Goal: Task Accomplishment & Management: Use online tool/utility

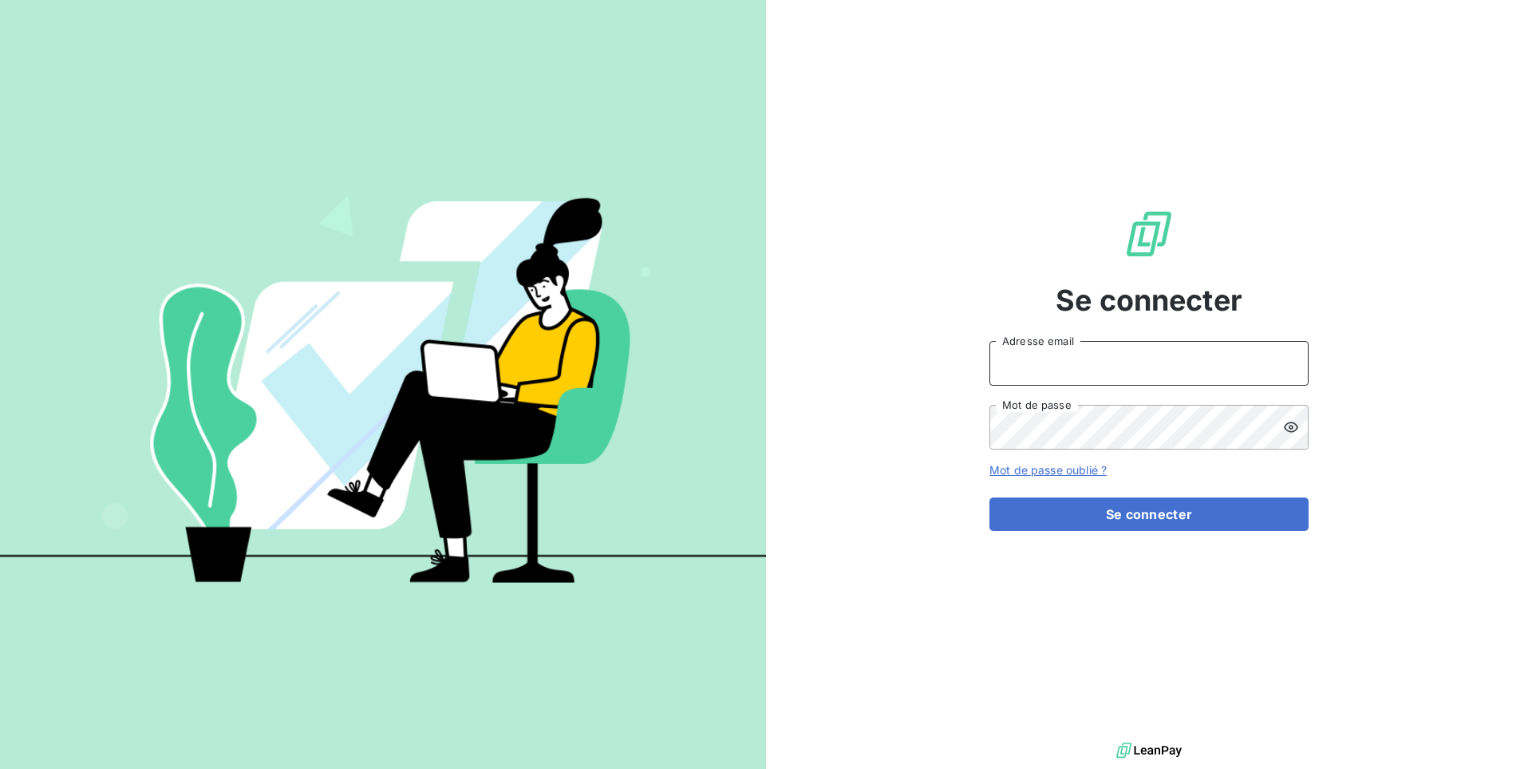
click at [1023, 358] on input "Adresse email" at bounding box center [1149, 363] width 319 height 45
paste input "8ccfc521-cfee-45e5-aee3-dd37c7f88e64"
type input "admin@interking"
click at [990, 497] on button "Se connecter" at bounding box center [1149, 514] width 319 height 34
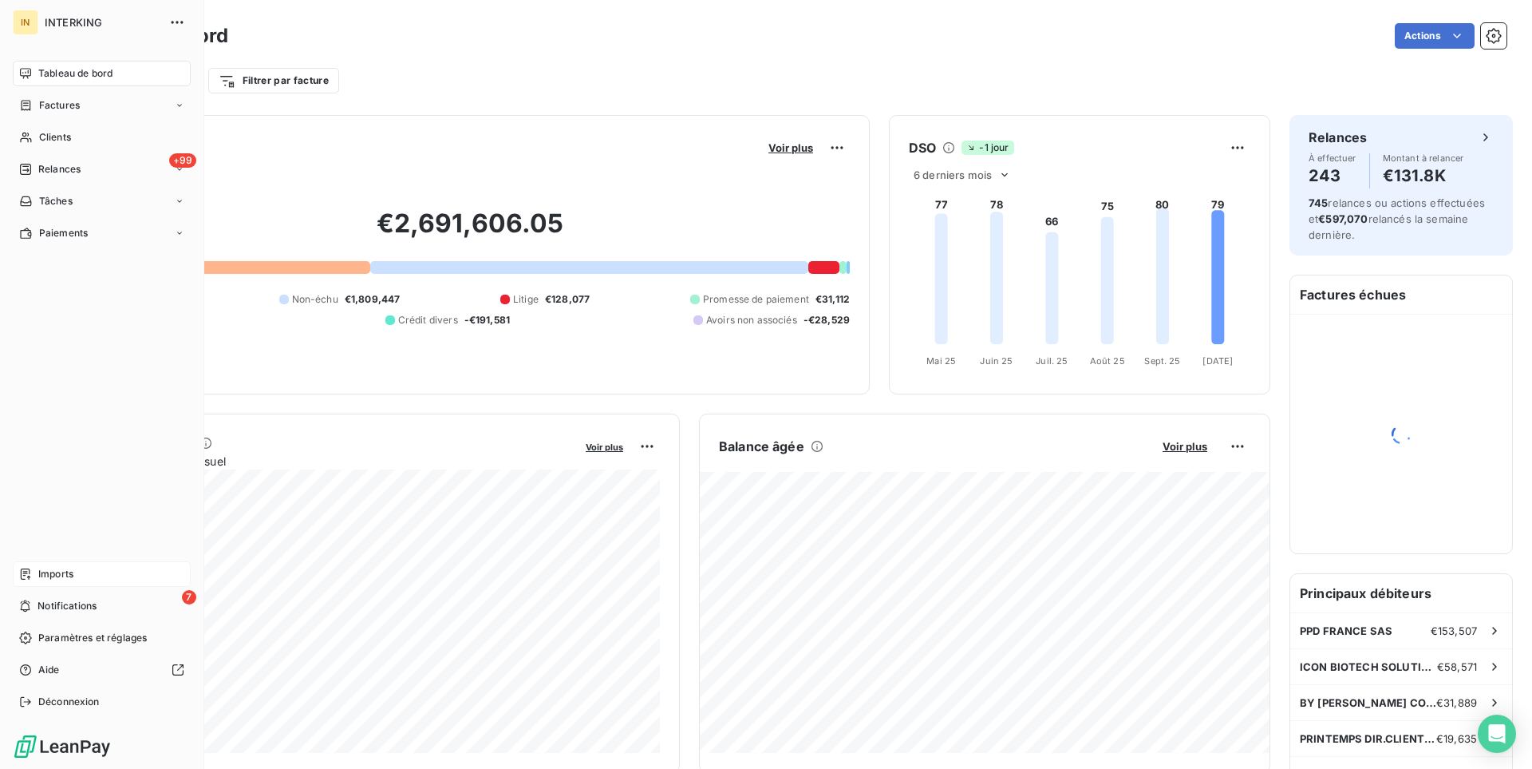
click at [53, 577] on span "Imports" at bounding box center [55, 574] width 35 height 14
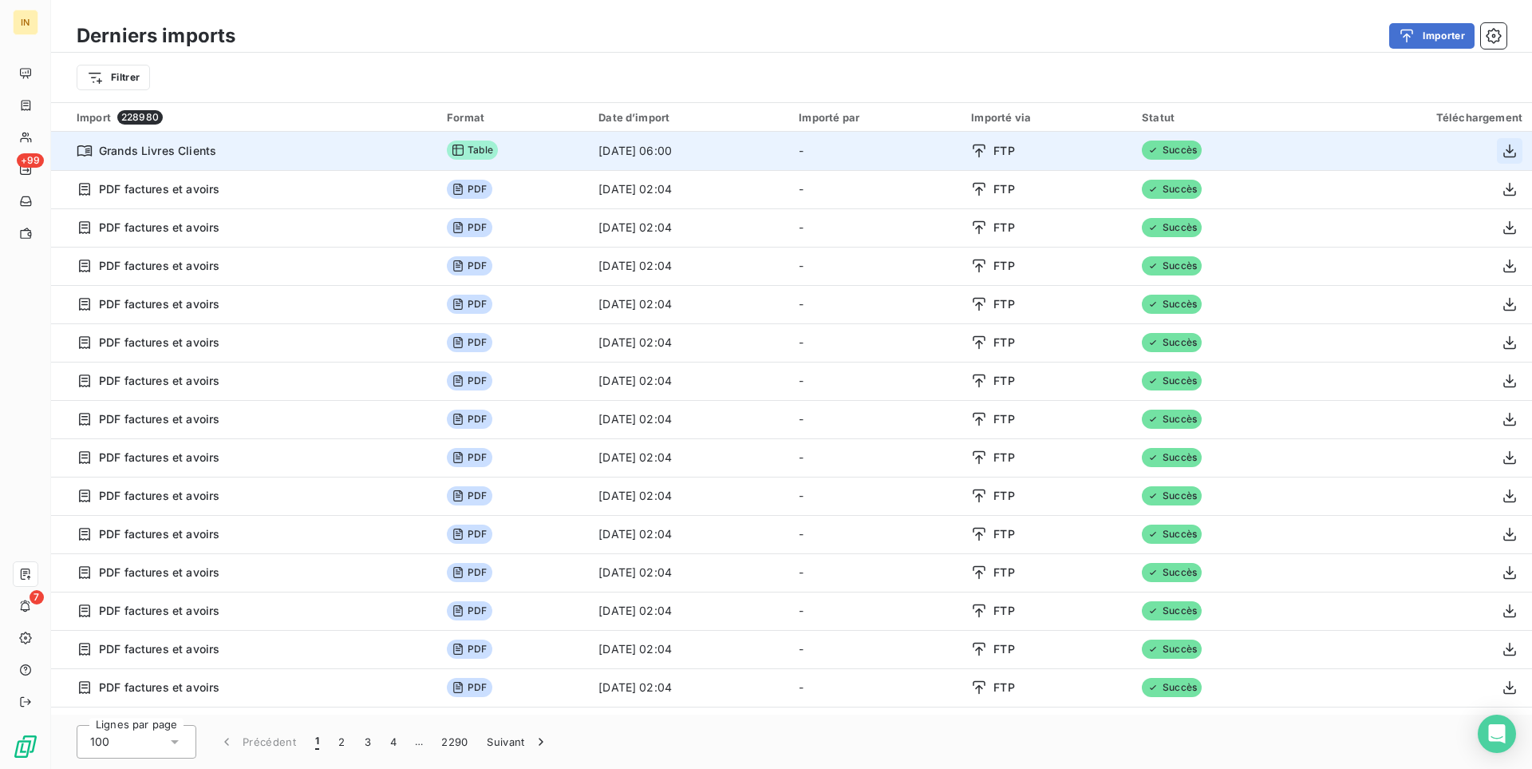
click at [1508, 148] on icon "button" at bounding box center [1510, 151] width 16 height 16
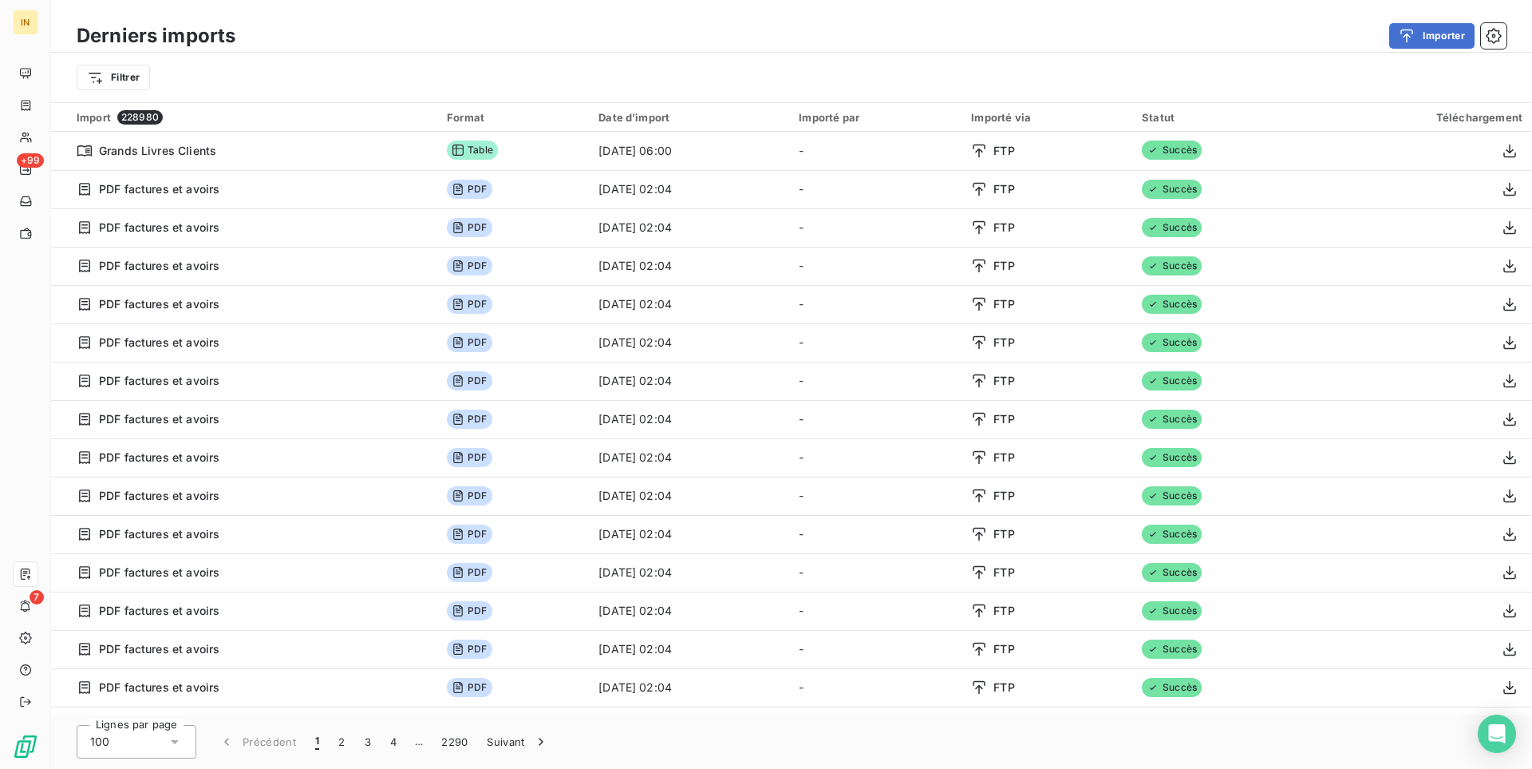
click at [800, 17] on div "Derniers imports Importer Filtrer" at bounding box center [791, 51] width 1481 height 102
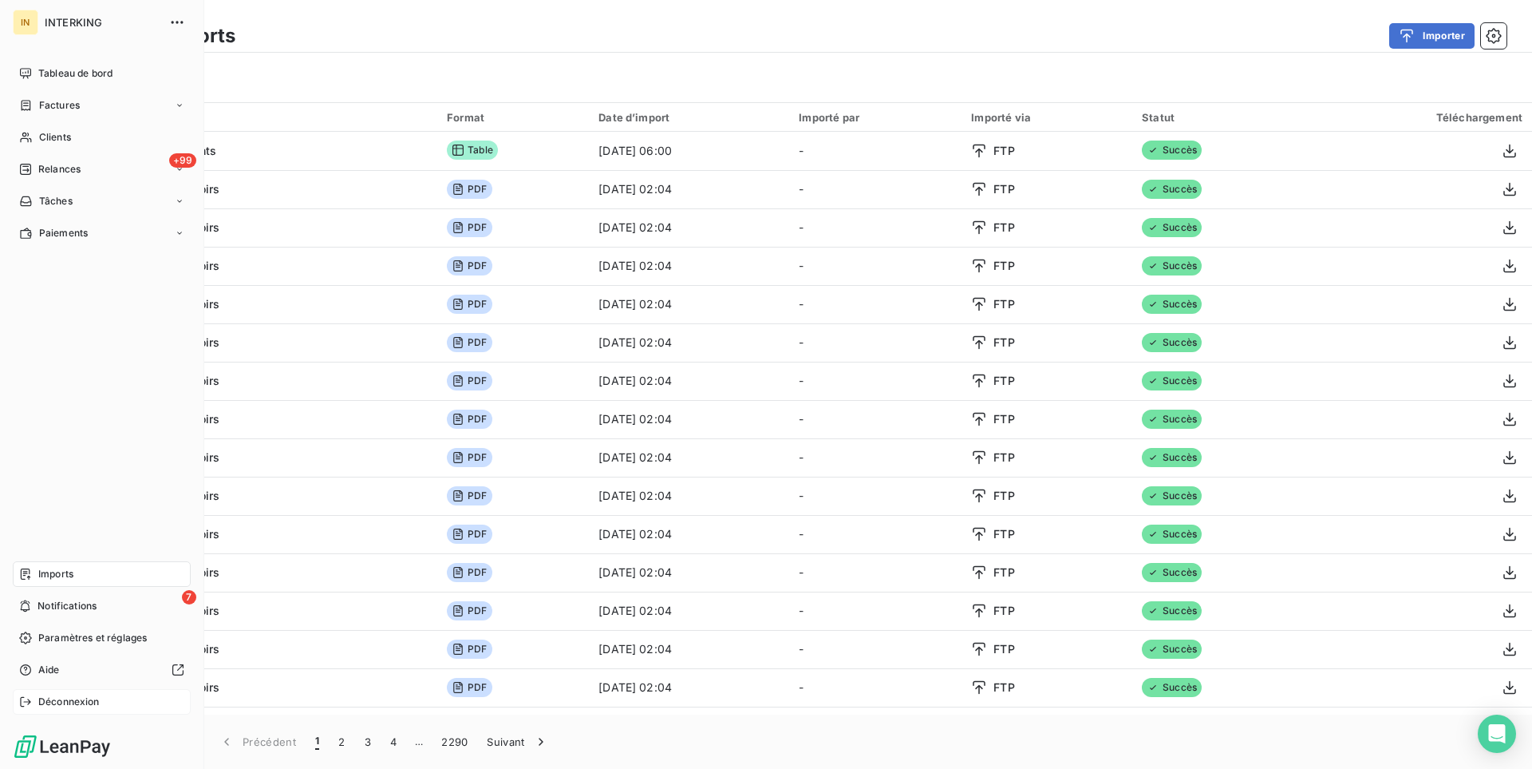
click at [113, 703] on div "Déconnexion" at bounding box center [102, 702] width 178 height 26
